Goal: Transaction & Acquisition: Obtain resource

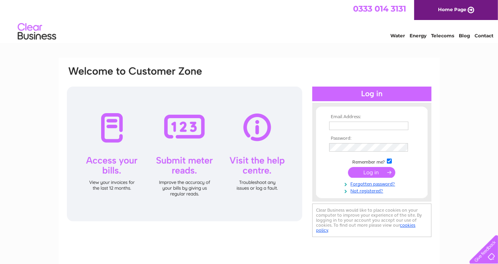
click at [347, 120] on td at bounding box center [371, 126] width 89 height 12
click at [345, 124] on input "text" at bounding box center [369, 126] width 80 height 9
type input "worcestercpm@fishergerman.co.uk"
click at [378, 170] on input "submit" at bounding box center [371, 172] width 47 height 11
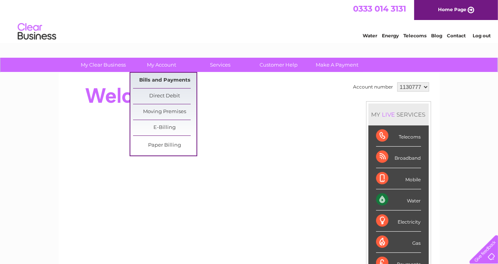
click at [168, 76] on link "Bills and Payments" at bounding box center [164, 80] width 63 height 15
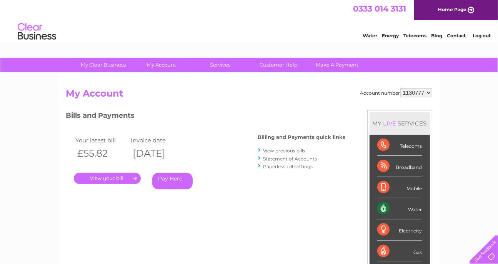
click at [127, 175] on link "." at bounding box center [107, 178] width 67 height 11
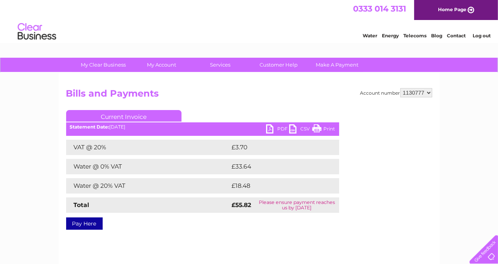
scroll to position [38, 0]
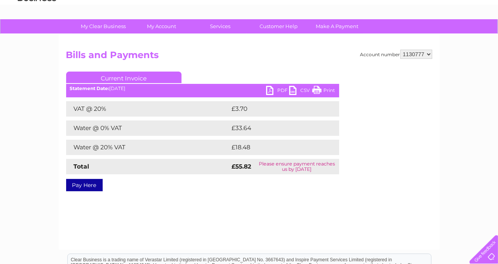
click at [279, 90] on link "PDF" at bounding box center [277, 91] width 23 height 11
